Goal: Task Accomplishment & Management: Manage account settings

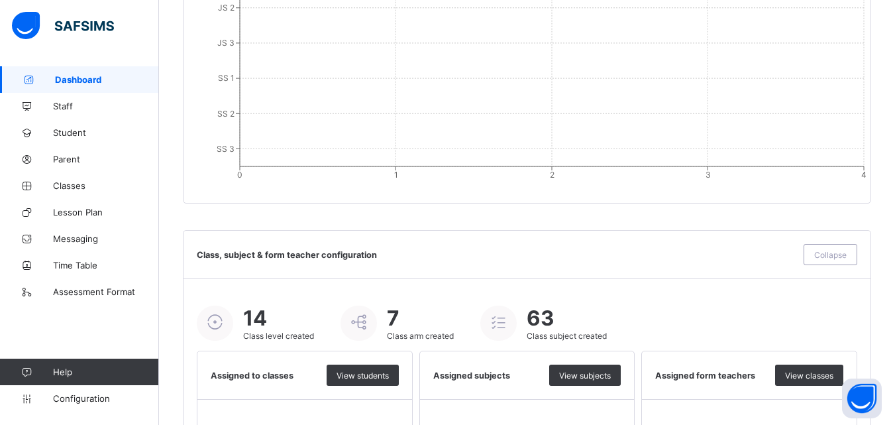
scroll to position [1456, 0]
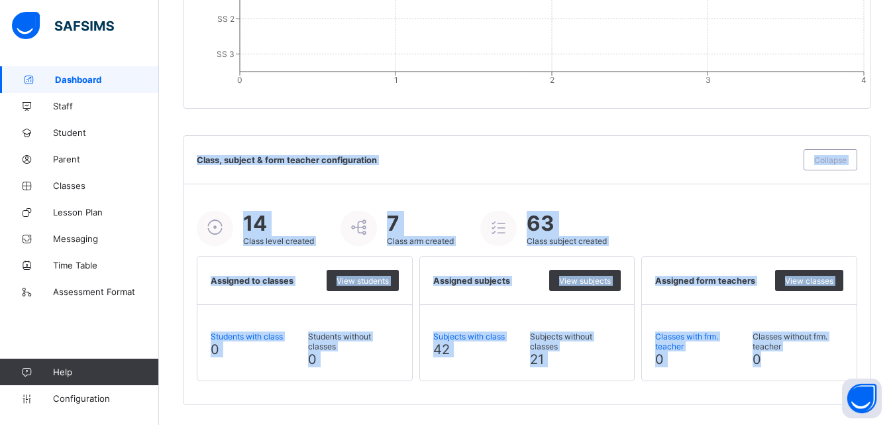
drag, startPoint x: 197, startPoint y: 162, endPoint x: 818, endPoint y: 361, distance: 652.3
click at [818, 361] on div "Class, subject & form teacher configuration Collapse 14 Class level created 7 C…" at bounding box center [527, 270] width 689 height 270
copy div "Lorem, ipsumdo & sita consect adipiscingeli Seddoeiu 52 Tempo incid utlabor 8 E…"
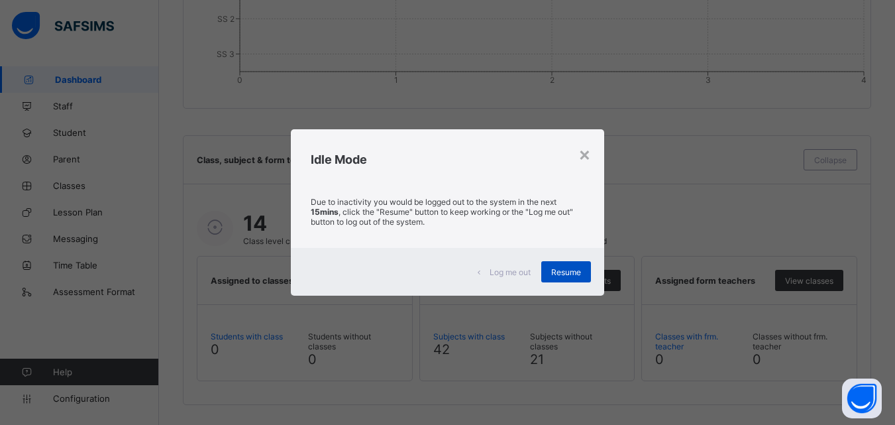
click at [578, 268] on span "Resume" at bounding box center [566, 272] width 30 height 10
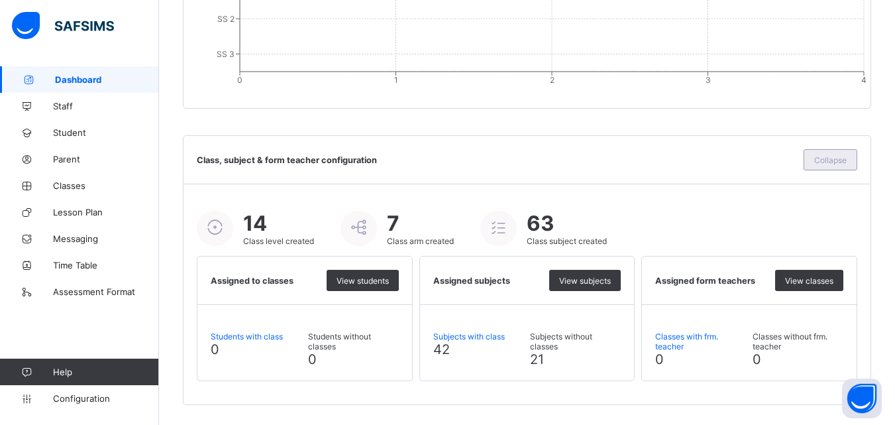
click at [850, 153] on div "Collapse" at bounding box center [831, 159] width 54 height 21
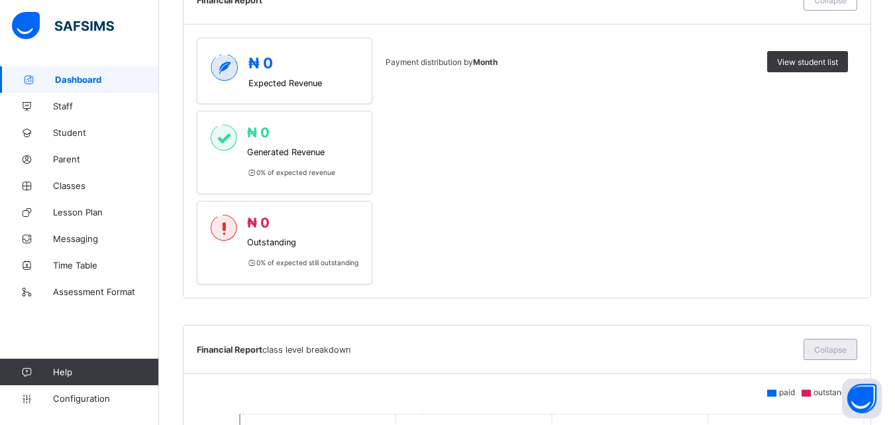
scroll to position [621, 0]
click at [836, 351] on span "Collapse" at bounding box center [831, 349] width 32 height 10
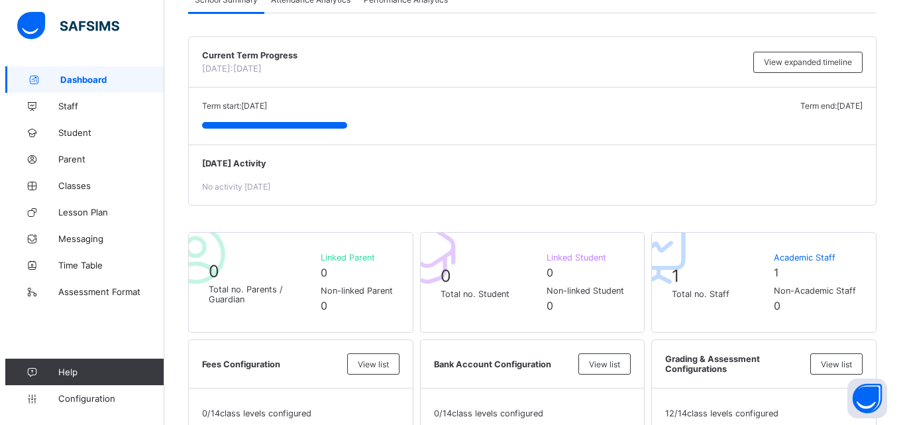
scroll to position [97, 0]
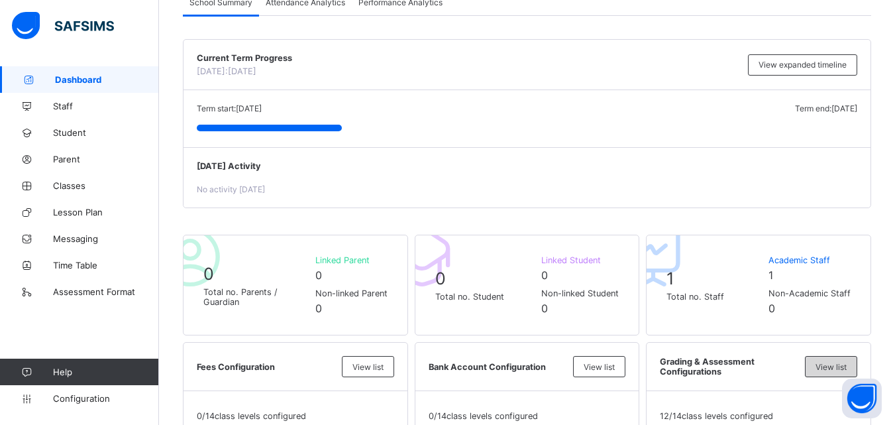
click at [847, 371] on span "View list" at bounding box center [831, 367] width 31 height 10
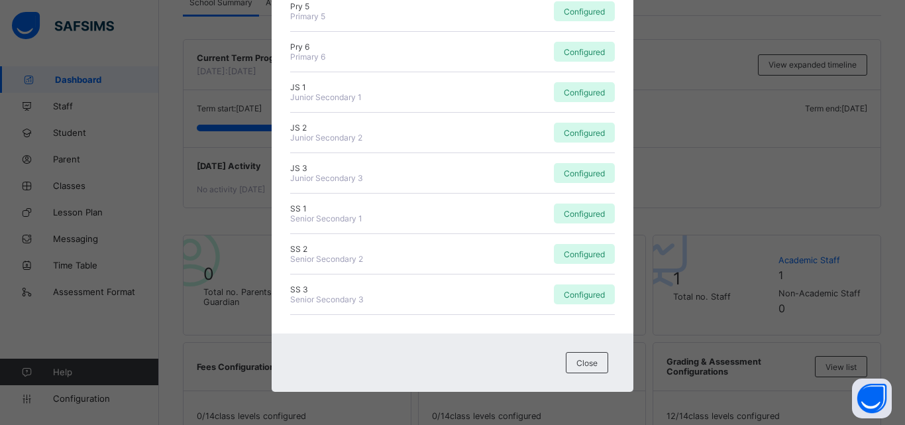
scroll to position [0, 0]
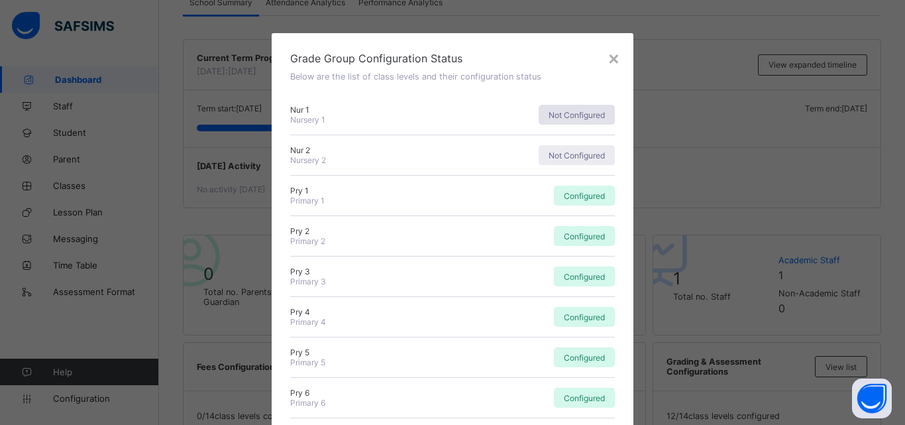
click at [561, 115] on span "Not Configured" at bounding box center [577, 115] width 56 height 10
click at [424, 178] on div "Pry 1 Primary 1 Configured" at bounding box center [452, 196] width 325 height 40
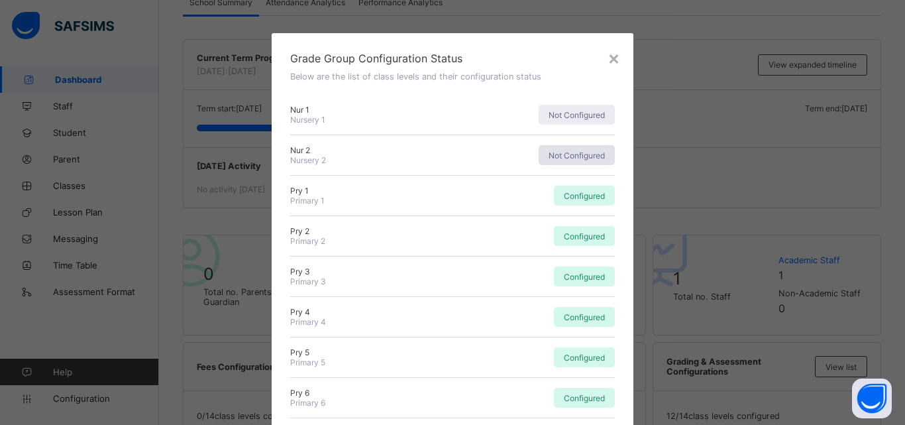
click at [571, 160] on div "Not Configured" at bounding box center [577, 155] width 76 height 20
click at [782, 74] on div "× Grade Group Configuration Status Below are the list of class levels and their…" at bounding box center [452, 212] width 905 height 425
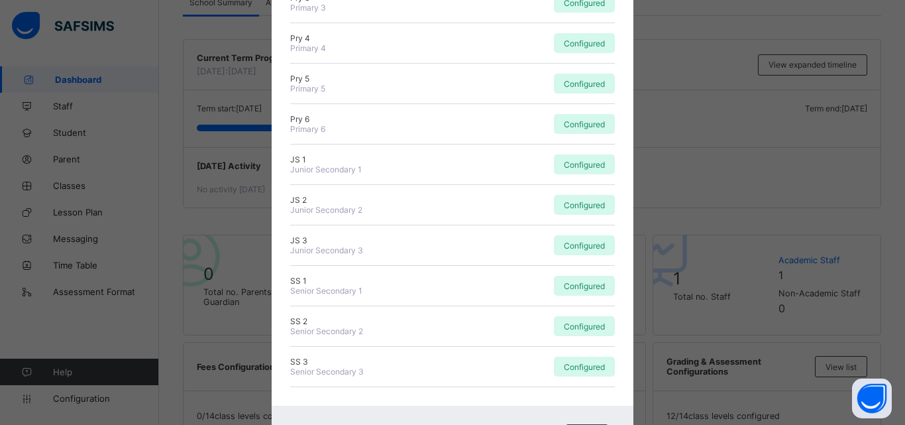
click at [584, 144] on div "JS 1 Junior Secondary 1 Configured" at bounding box center [452, 164] width 325 height 40
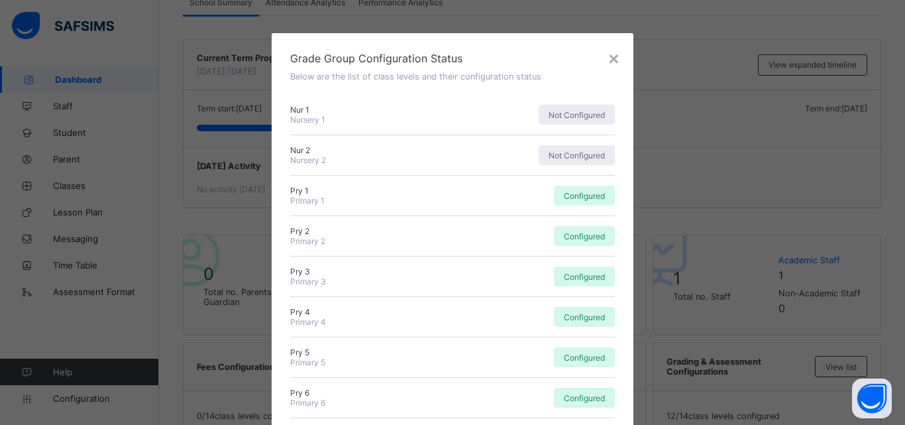
click at [734, 123] on div "× Grade Group Configuration Status Below are the list of class levels and their…" at bounding box center [452, 212] width 905 height 425
click at [615, 60] on div "×" at bounding box center [614, 57] width 13 height 23
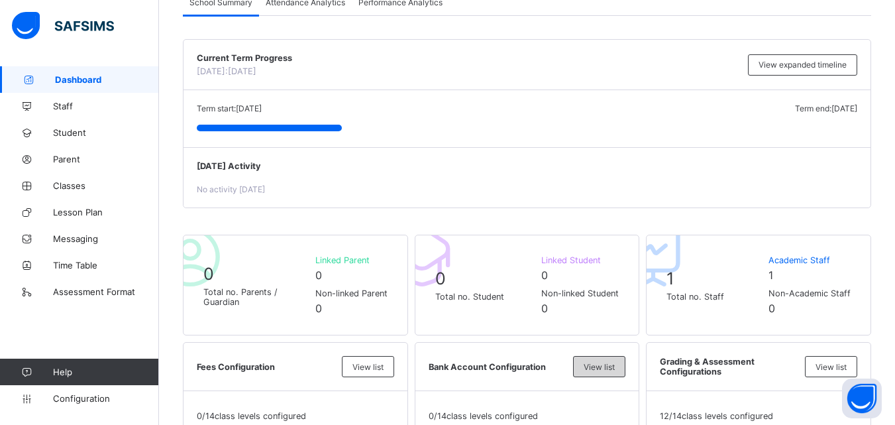
click at [610, 365] on span "View list" at bounding box center [599, 367] width 31 height 10
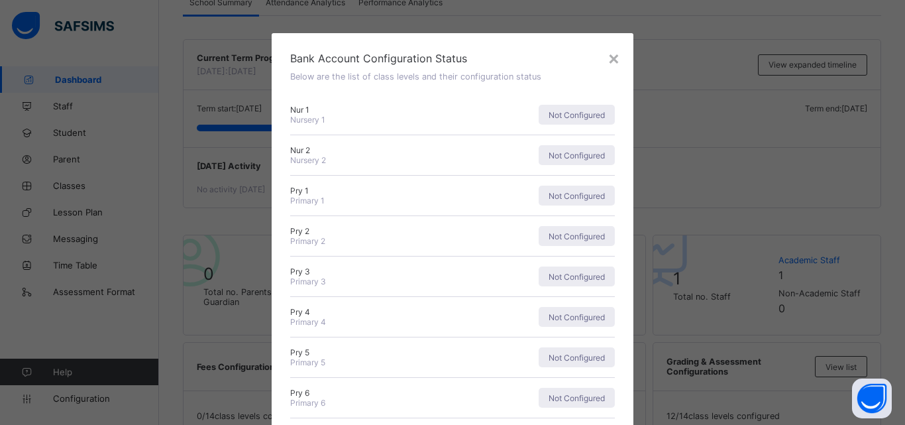
scroll to position [346, 0]
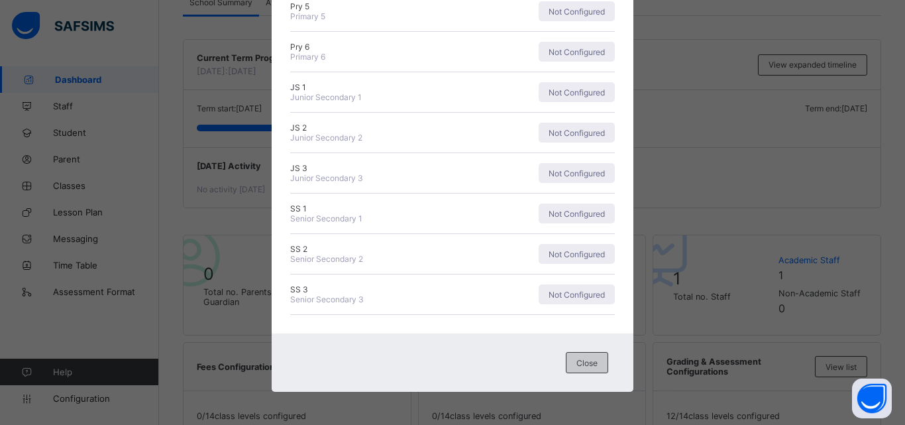
click at [589, 367] on span "Close" at bounding box center [587, 363] width 21 height 10
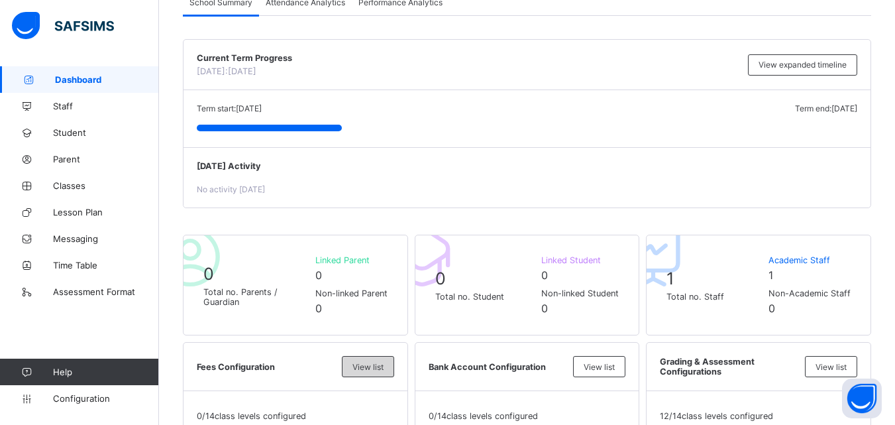
click at [391, 372] on div "View list" at bounding box center [368, 366] width 52 height 21
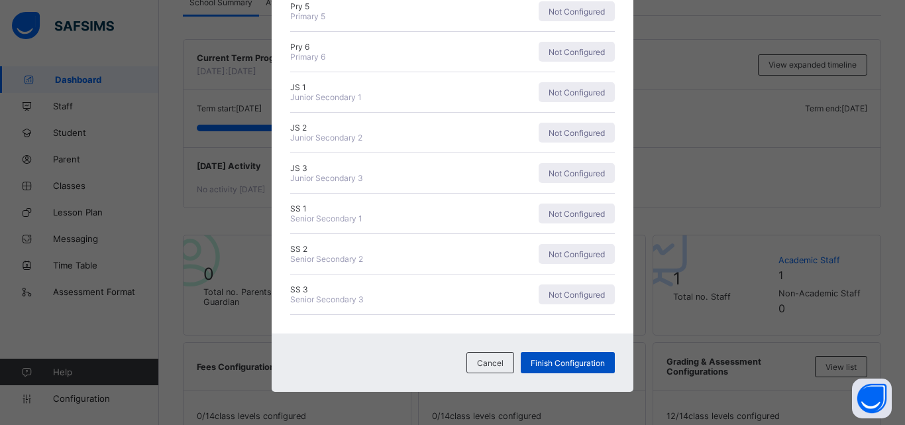
click at [572, 365] on span "Finish Configuration" at bounding box center [568, 363] width 74 height 10
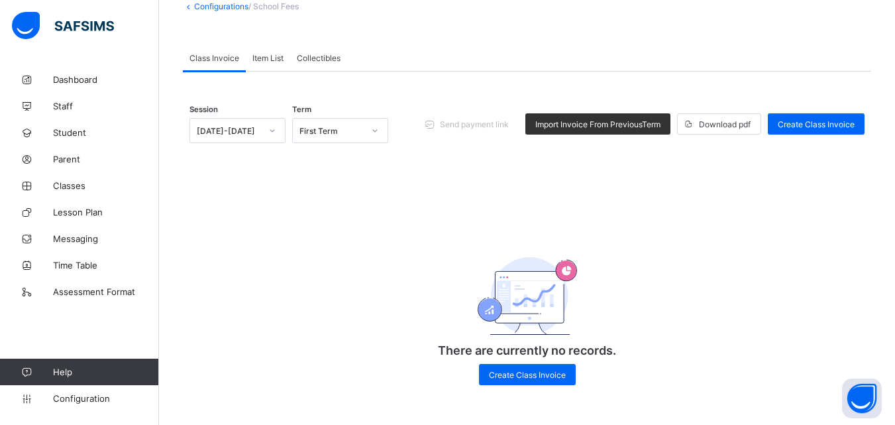
scroll to position [86, 0]
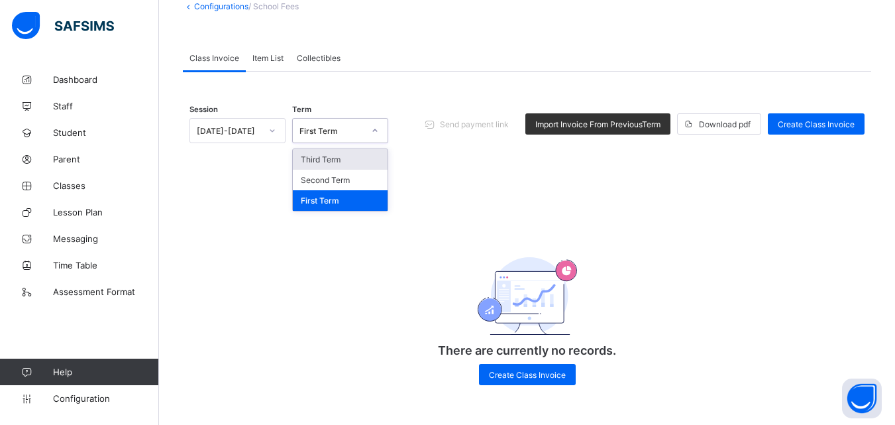
click at [317, 128] on div "First Term" at bounding box center [332, 131] width 64 height 10
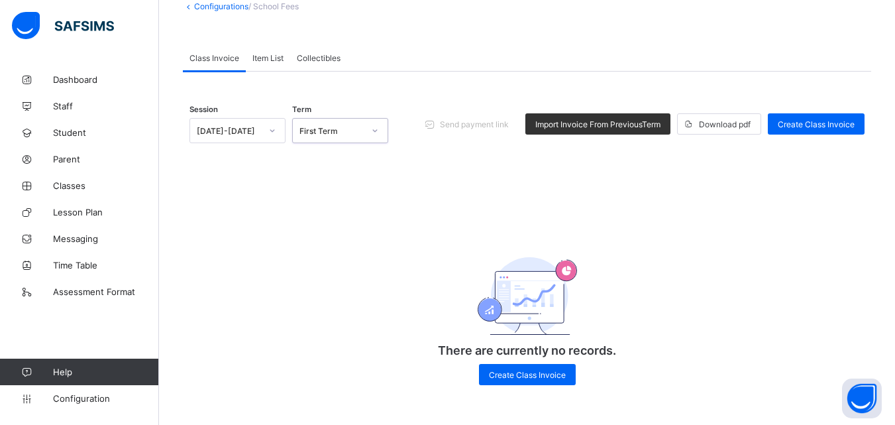
click at [317, 128] on div "First Term" at bounding box center [332, 131] width 64 height 10
click at [619, 121] on span "Import Invoice From Previous Term" at bounding box center [598, 124] width 125 height 10
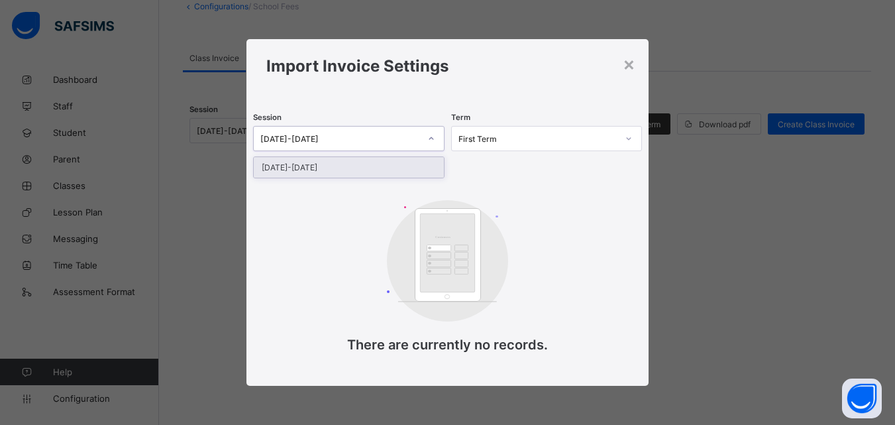
click at [384, 133] on div "[DATE]-[DATE]" at bounding box center [336, 138] width 165 height 19
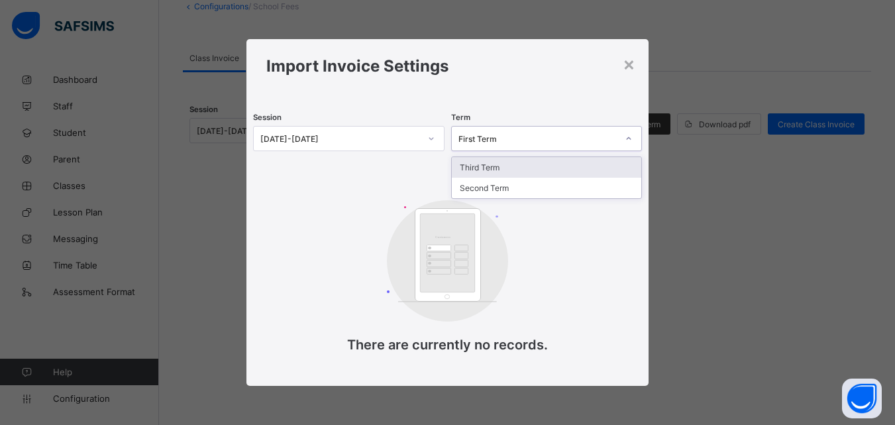
click at [510, 144] on div "First Term" at bounding box center [534, 138] width 165 height 19
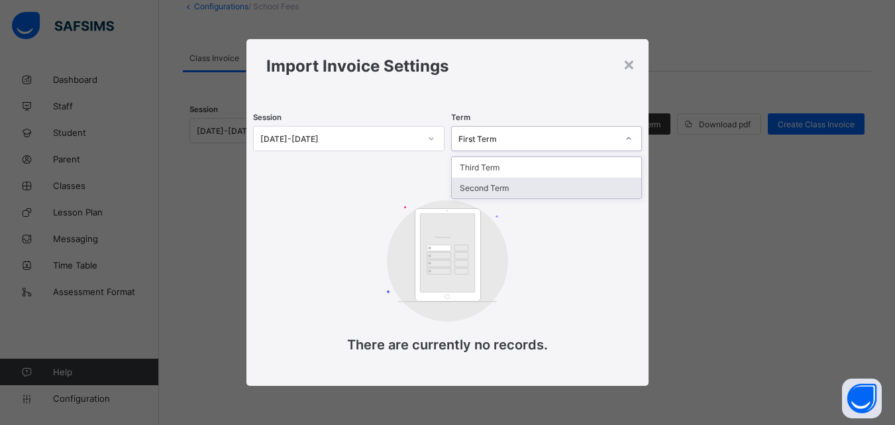
click at [517, 186] on div "Second Term" at bounding box center [547, 188] width 190 height 21
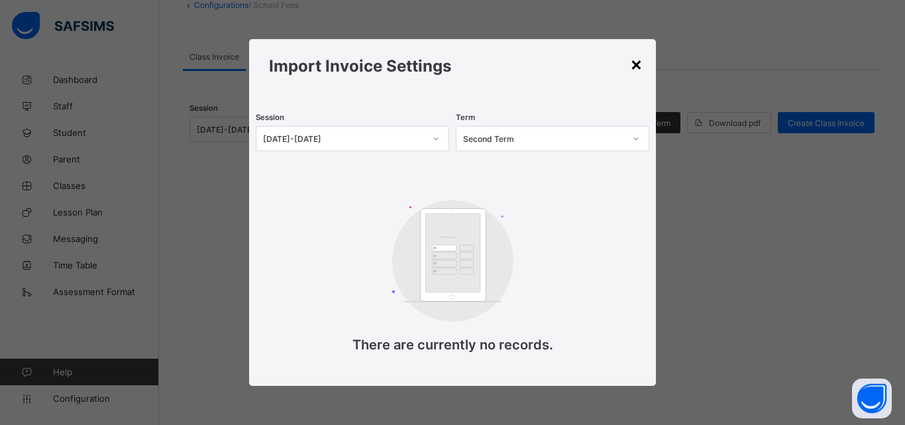
click at [636, 68] on div "×" at bounding box center [636, 63] width 13 height 23
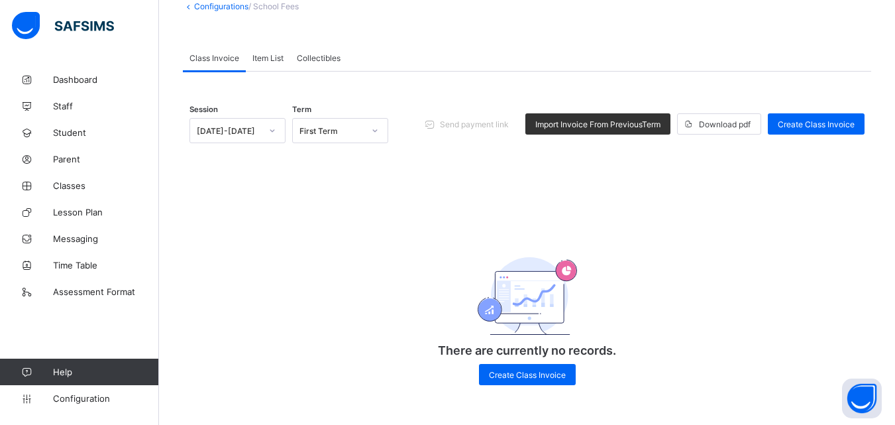
click at [262, 47] on div "Item List" at bounding box center [268, 57] width 44 height 27
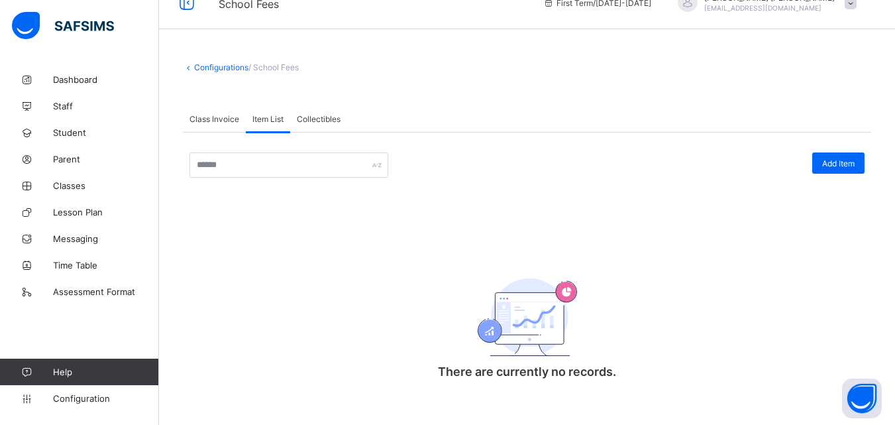
scroll to position [25, 0]
click at [224, 120] on span "Class Invoice" at bounding box center [215, 119] width 50 height 10
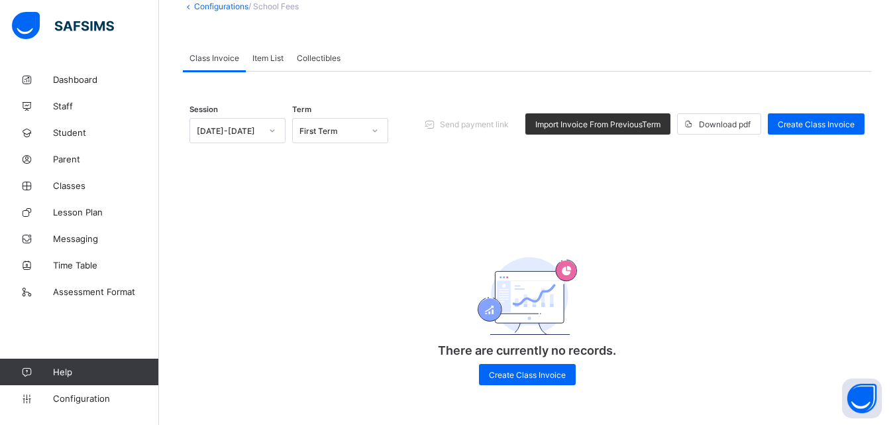
click at [258, 63] on div "Item List" at bounding box center [268, 57] width 44 height 27
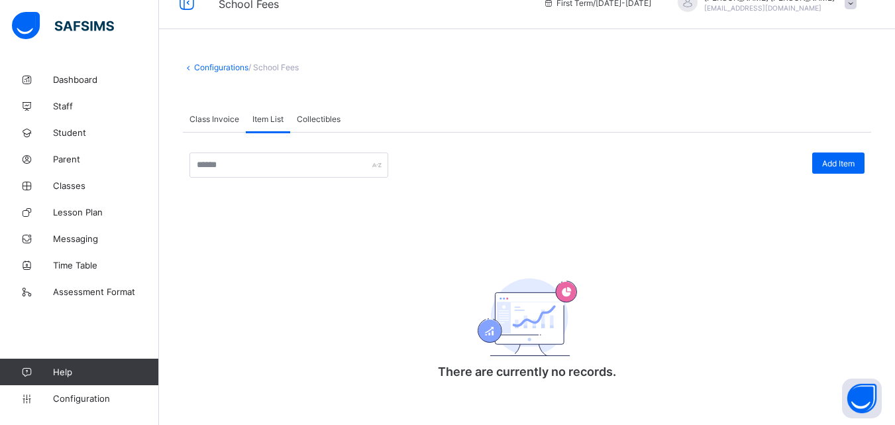
scroll to position [25, 0]
click at [211, 68] on link "Configurations" at bounding box center [221, 67] width 54 height 10
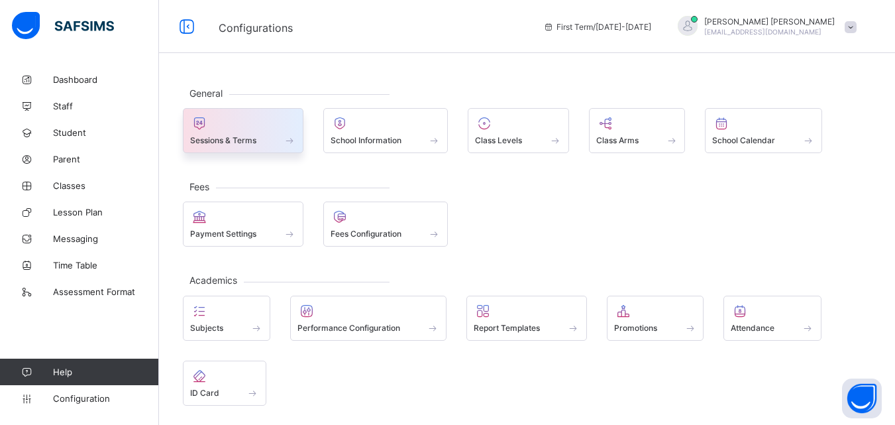
click at [249, 131] on div at bounding box center [243, 123] width 106 height 16
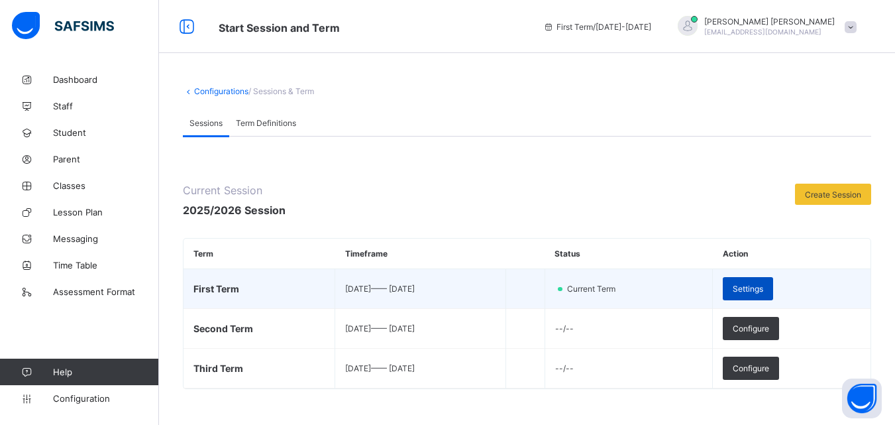
click at [772, 296] on div "Settings" at bounding box center [748, 288] width 50 height 23
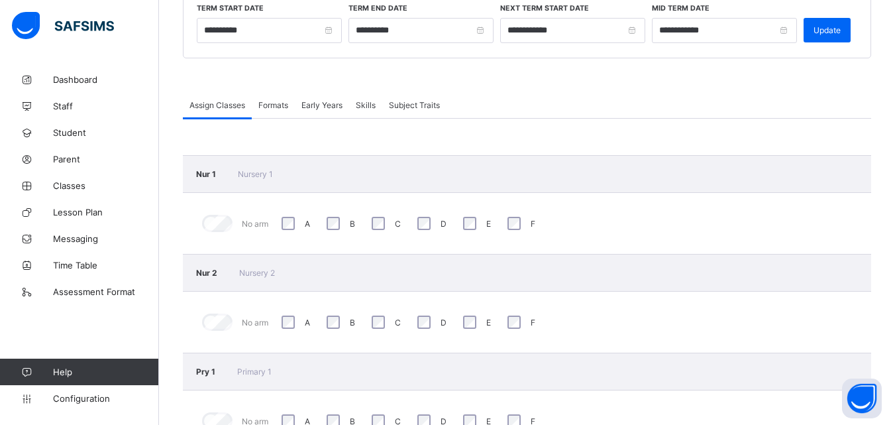
scroll to position [191, 0]
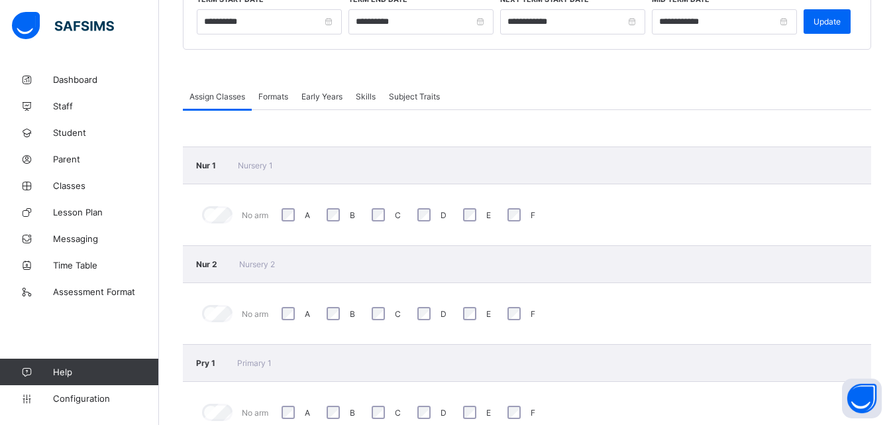
click at [472, 221] on div "E" at bounding box center [475, 215] width 31 height 20
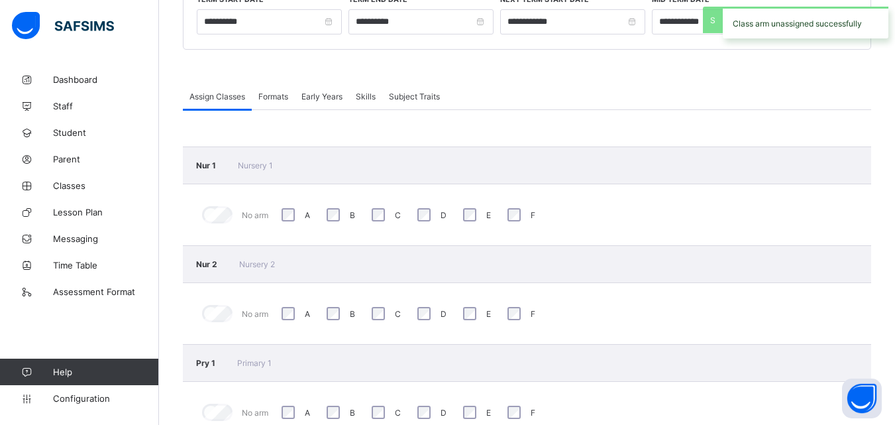
click at [506, 219] on div "F" at bounding box center [519, 215] width 31 height 20
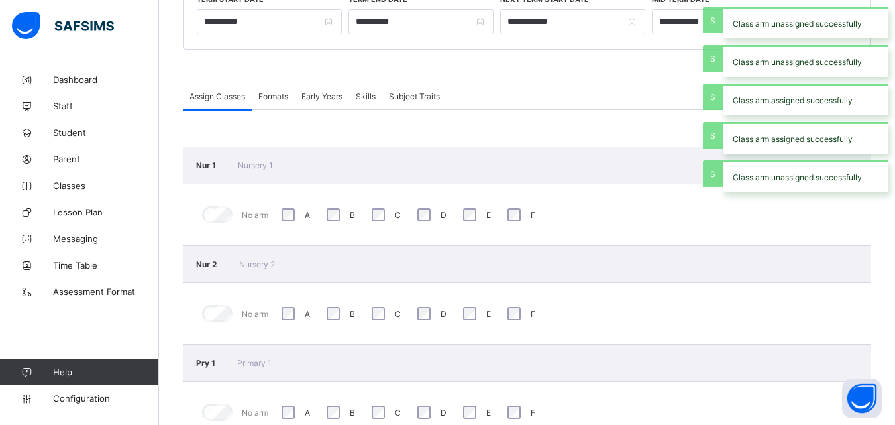
click at [270, 95] on span "Formats" at bounding box center [273, 96] width 30 height 10
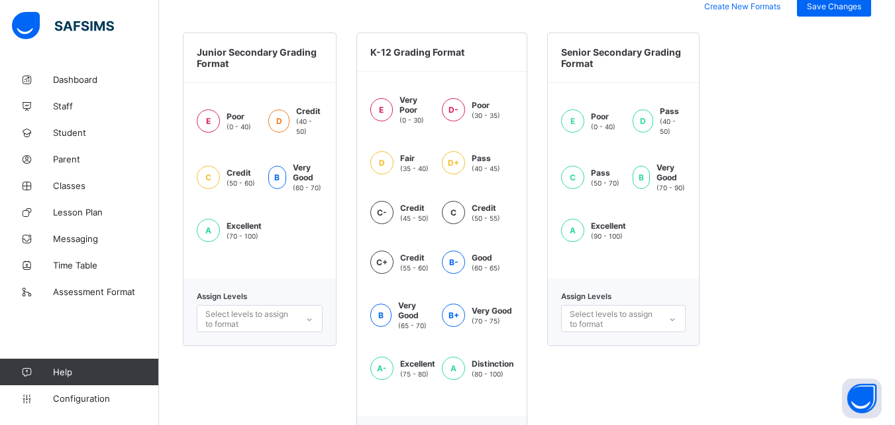
scroll to position [377, 0]
click at [294, 223] on div "E Poor (0 - 40) D Credit (40 - 50) C Credit (50 - 60) B Very Good (60 - 70) A E…" at bounding box center [260, 180] width 126 height 156
click at [272, 325] on div "Select levels to assign to format" at bounding box center [250, 318] width 90 height 25
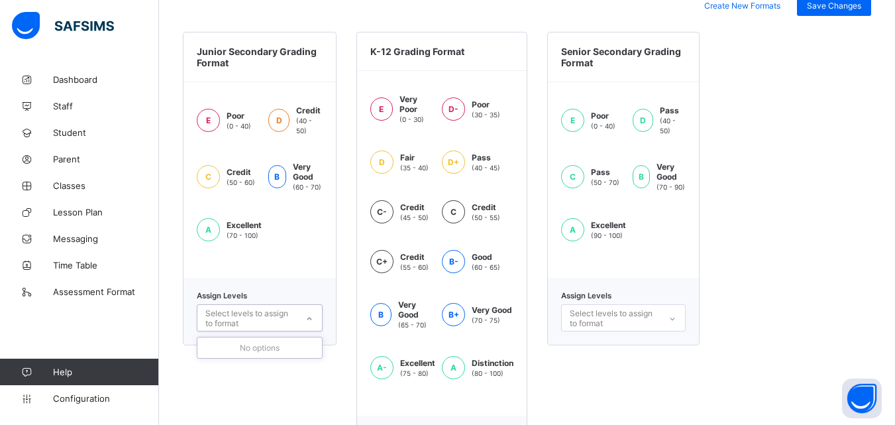
click at [285, 176] on div "B" at bounding box center [277, 176] width 18 height 23
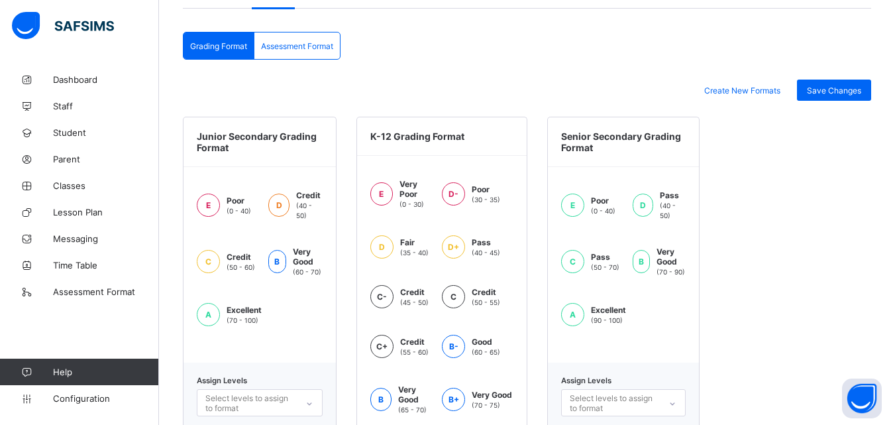
scroll to position [345, 0]
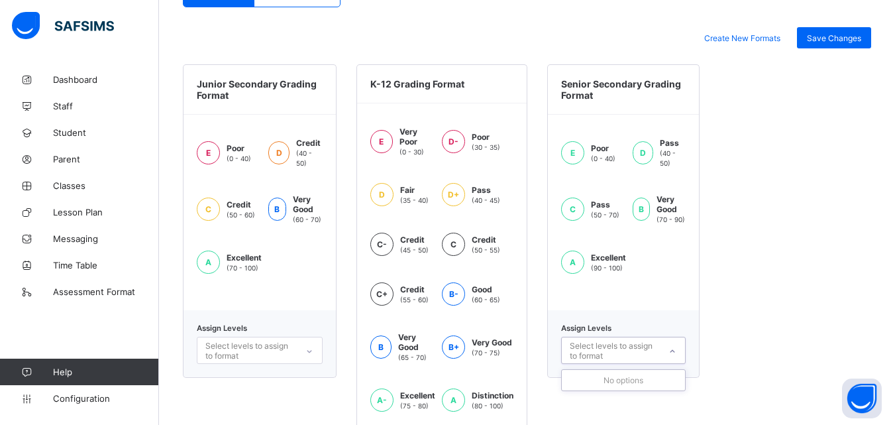
click at [646, 343] on div "Select levels to assign to format" at bounding box center [614, 350] width 89 height 25
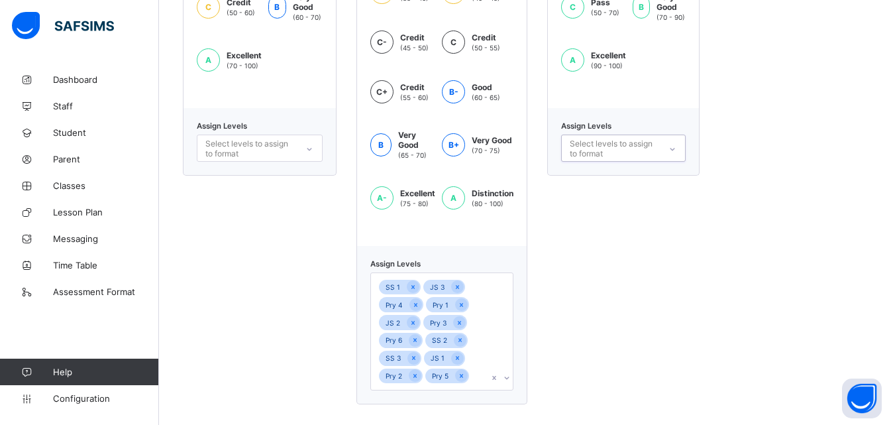
scroll to position [553, 0]
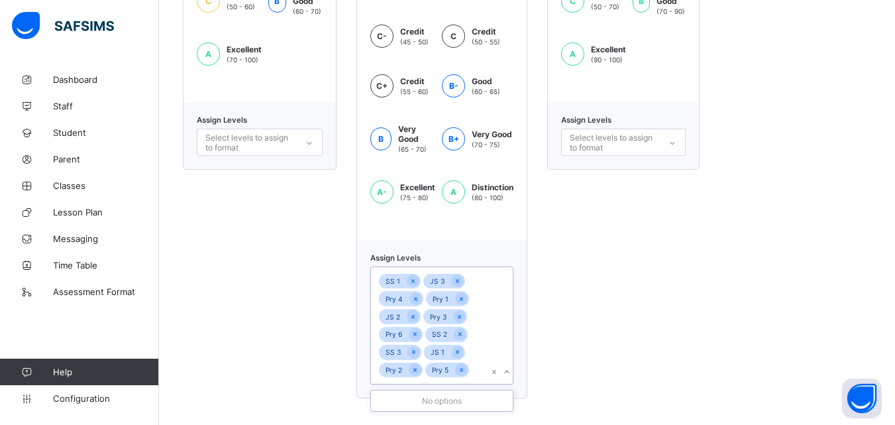
click at [511, 376] on icon at bounding box center [507, 371] width 8 height 13
click at [615, 338] on div "Senior Secondary Grading Format E Poor (0 - 40) D Pass (40 - 50) C Pass (50 - 7…" at bounding box center [623, 127] width 152 height 542
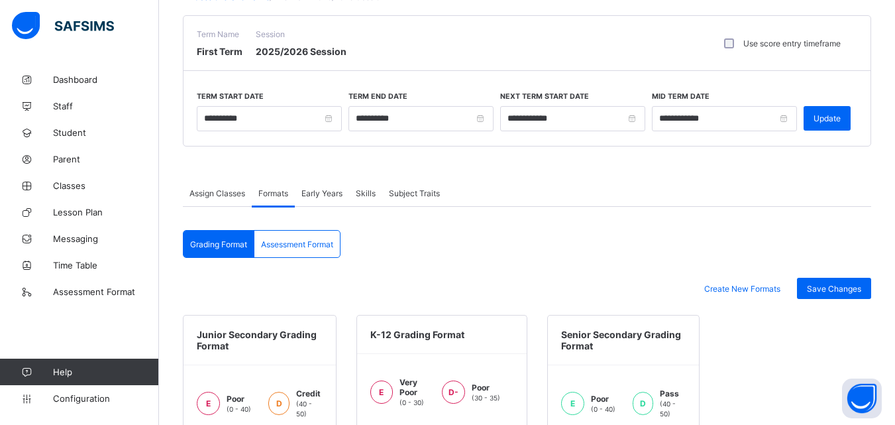
scroll to position [0, 0]
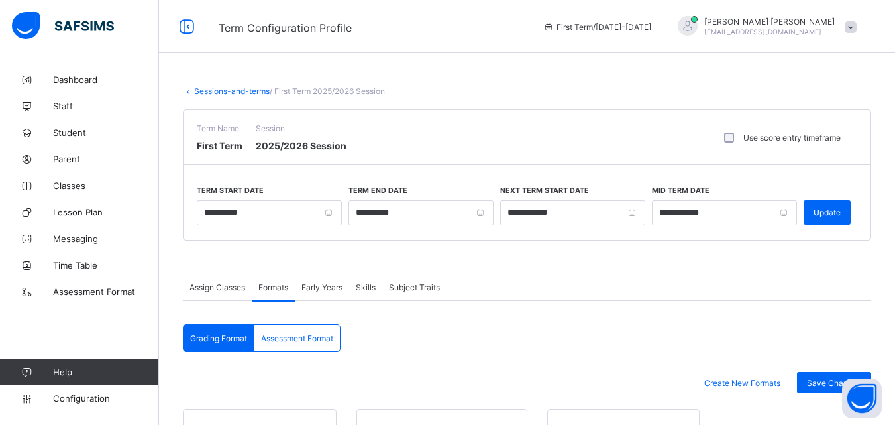
click at [309, 283] on span "Early Years" at bounding box center [322, 287] width 41 height 10
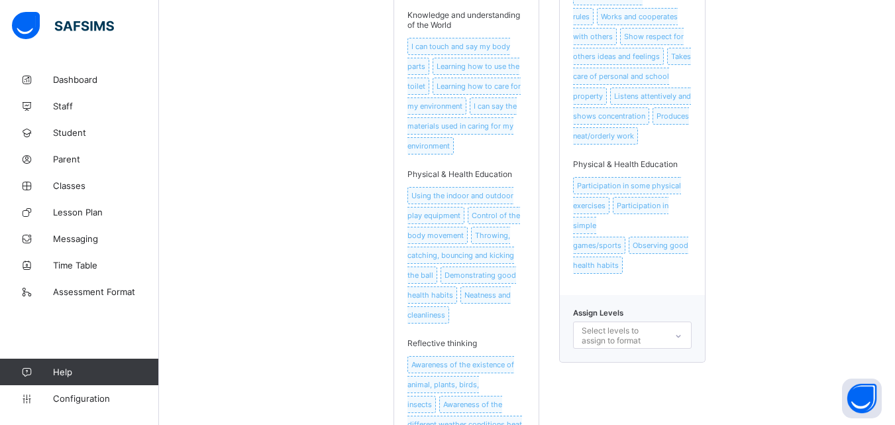
scroll to position [1229, 0]
